Goal: Find specific page/section: Find specific page/section

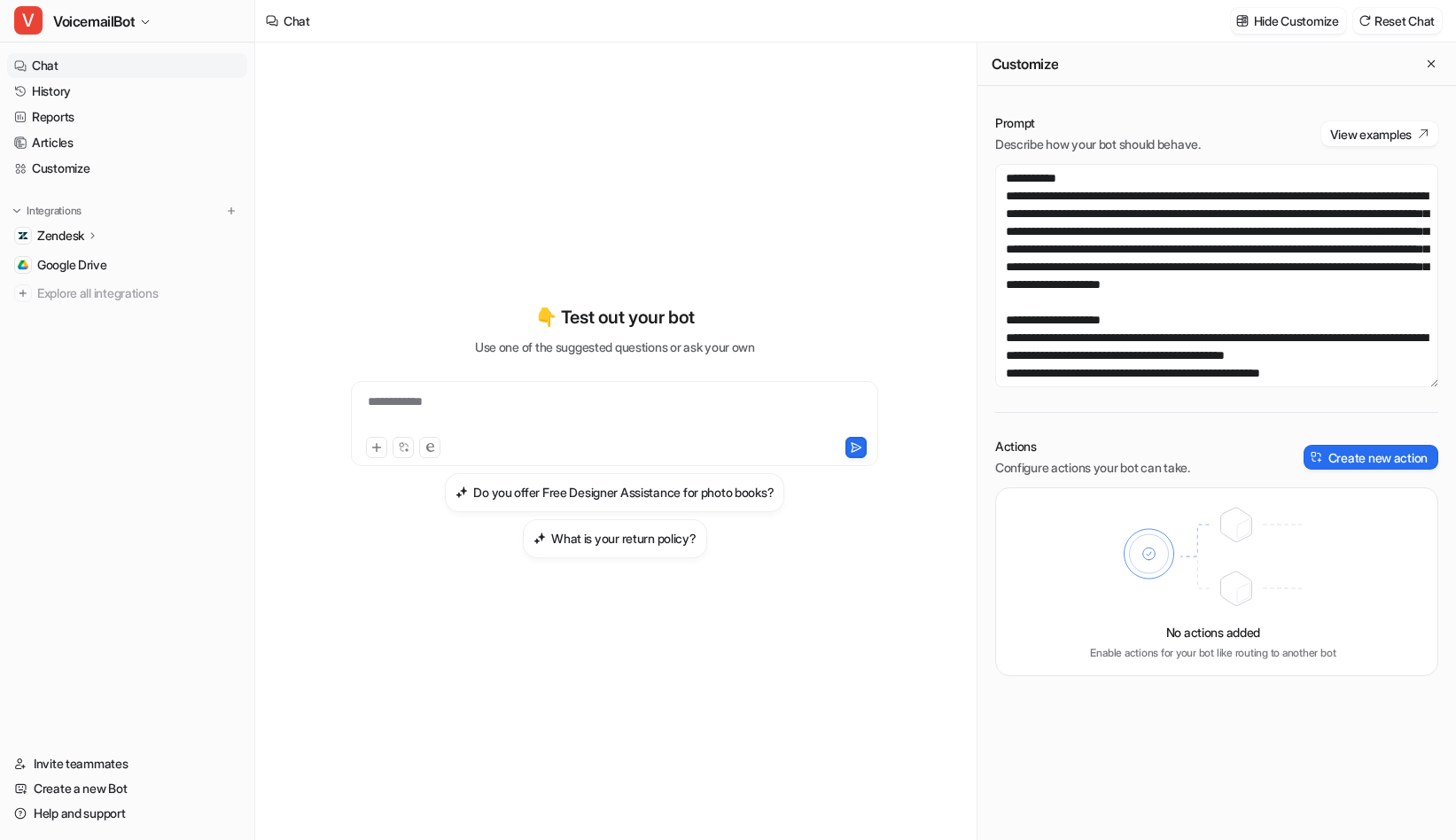
scroll to position [2281, 0]
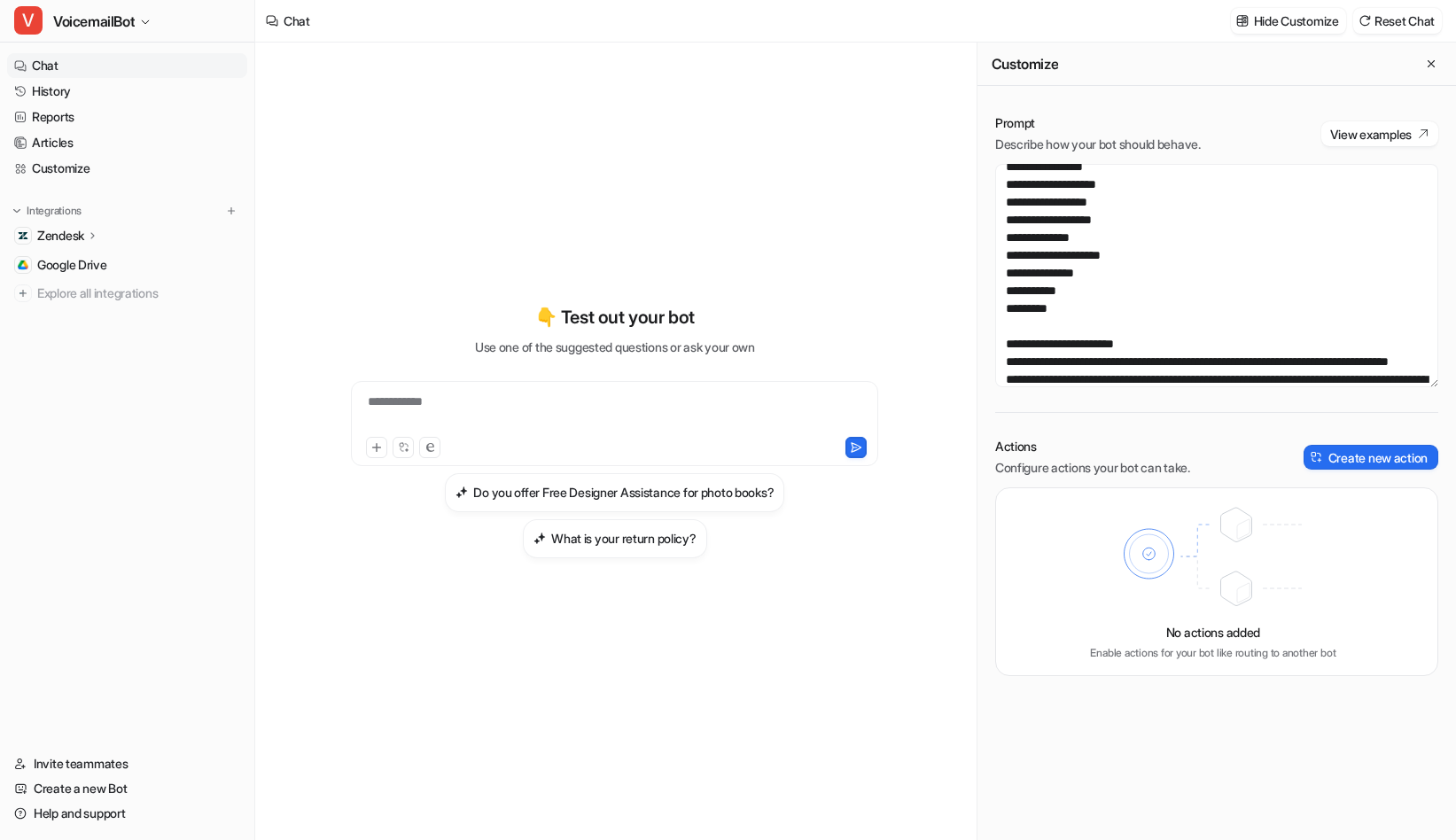
click at [95, 83] on link "History" at bounding box center [127, 91] width 240 height 25
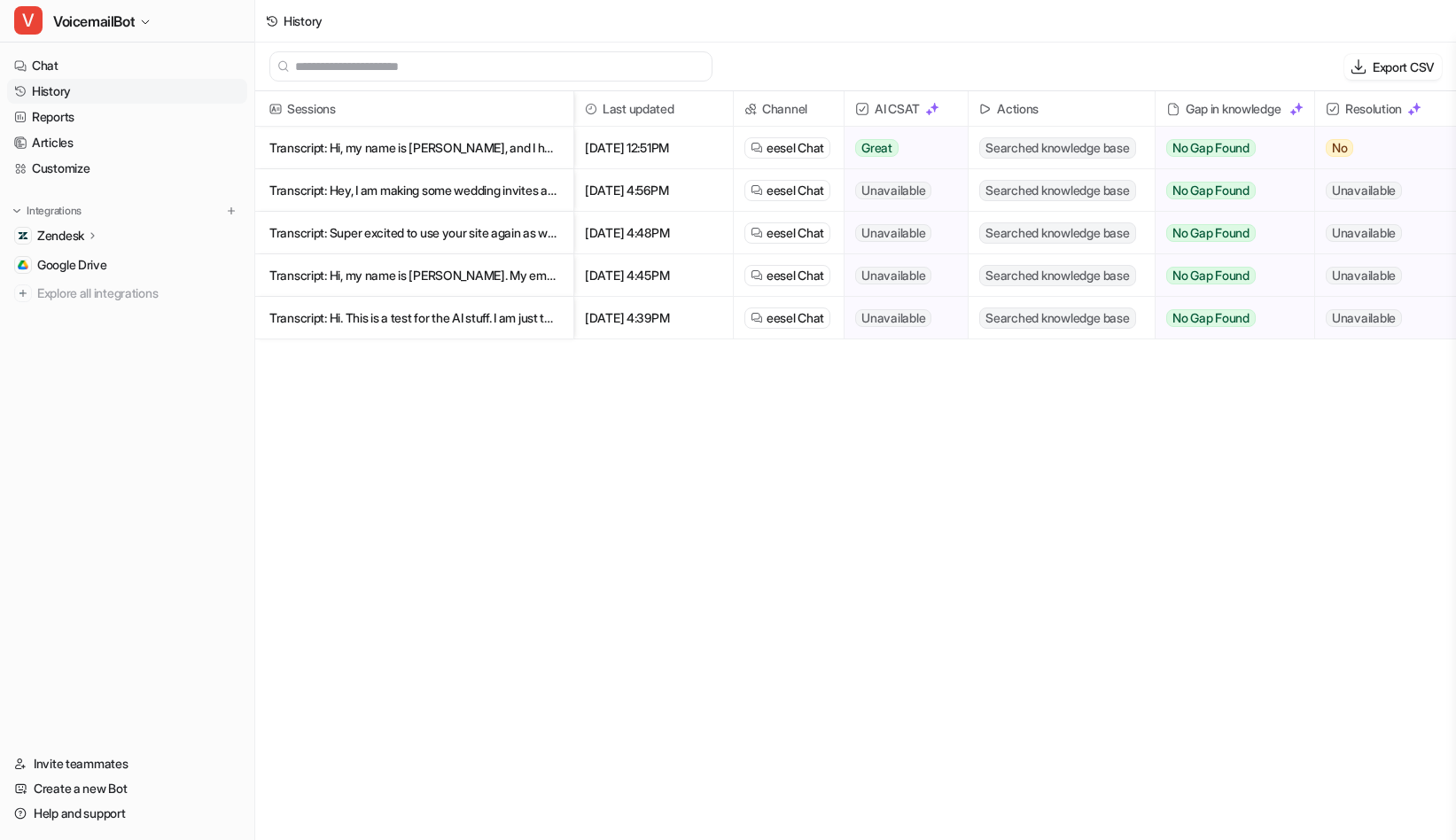
click at [537, 665] on div "Sessions Last updated Channel AI CSAT Actions Gap in knowledge Resolution Trans…" at bounding box center [854, 467] width 1200 height 752
click at [103, 14] on span "VoicemailBot" at bounding box center [94, 21] width 82 height 25
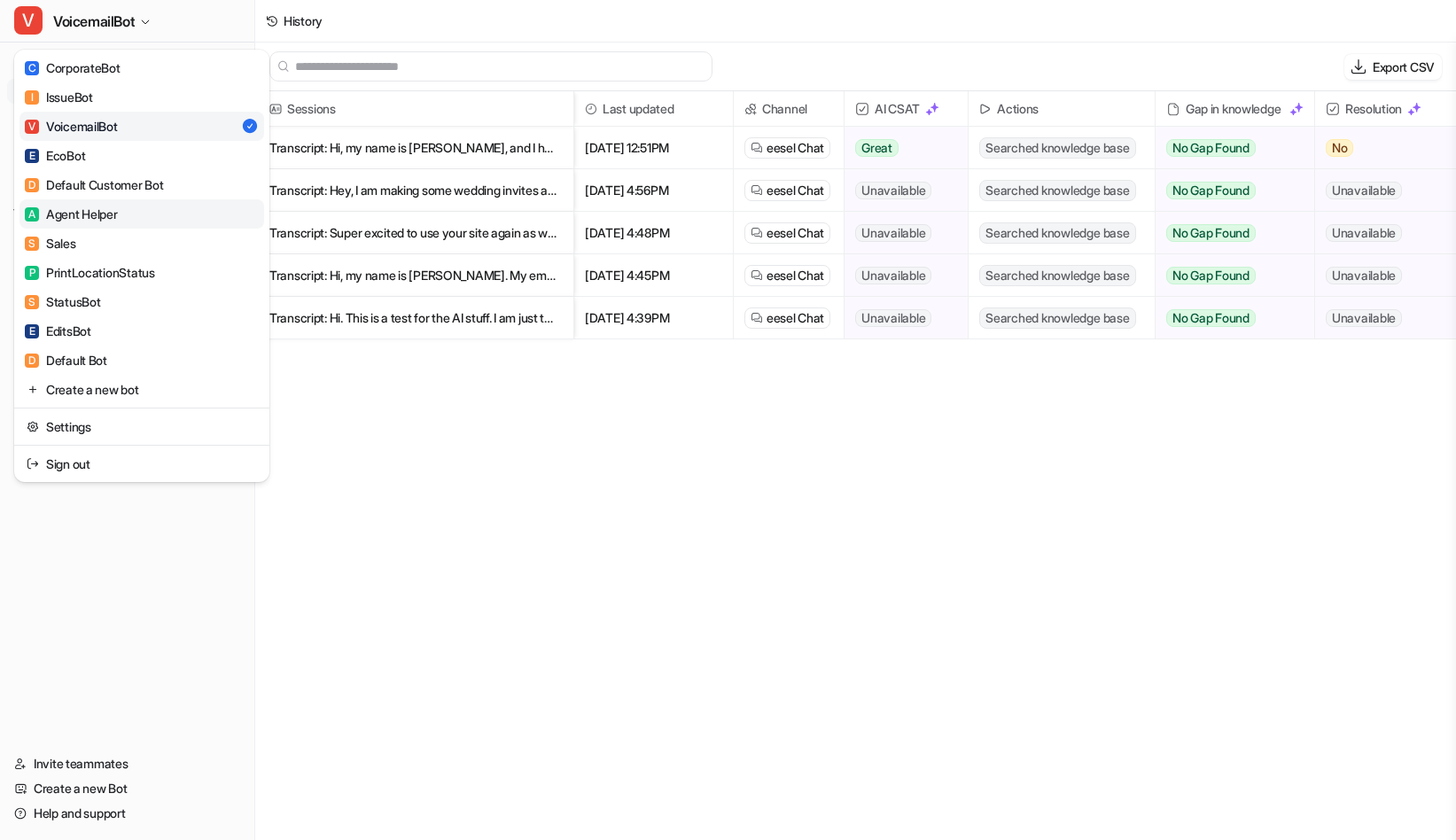
click at [138, 217] on link "A Agent Helper" at bounding box center [141, 213] width 245 height 29
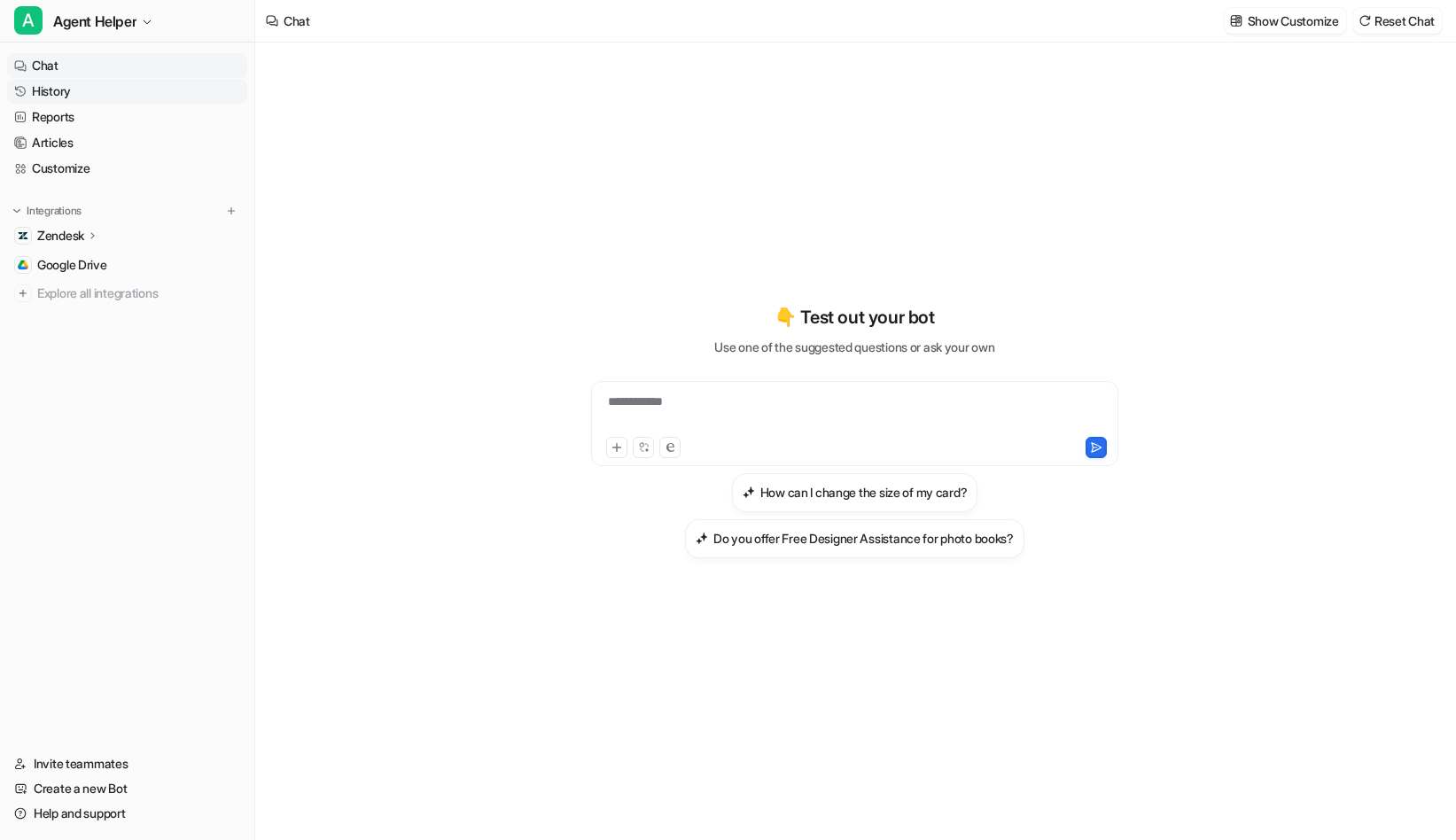
click at [73, 90] on link "History" at bounding box center [127, 91] width 240 height 25
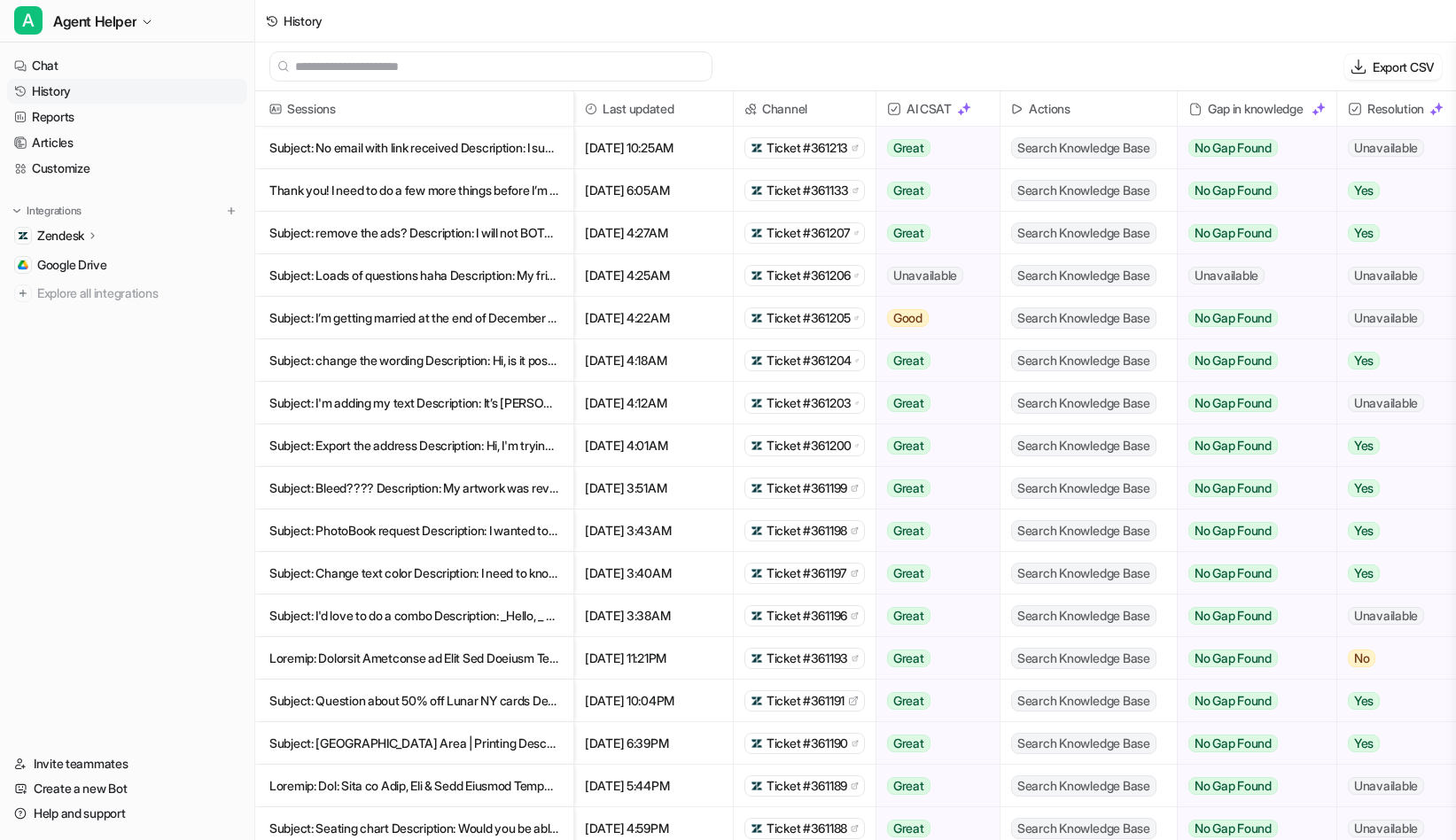
click at [101, 499] on nav "Chat History Reports Articles Customize Integrations Zendesk Overview Sources A…" at bounding box center [126, 392] width 254 height 691
